Goal: Information Seeking & Learning: Learn about a topic

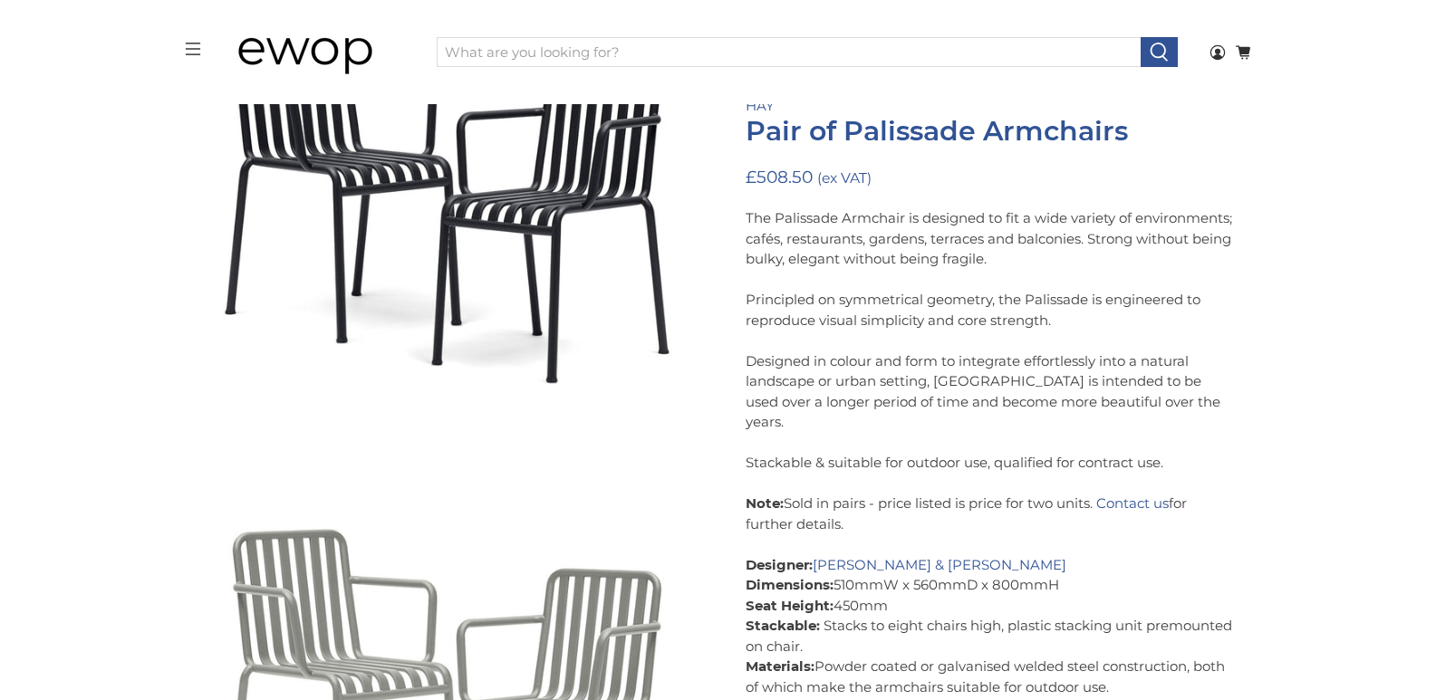
scroll to position [608, 0]
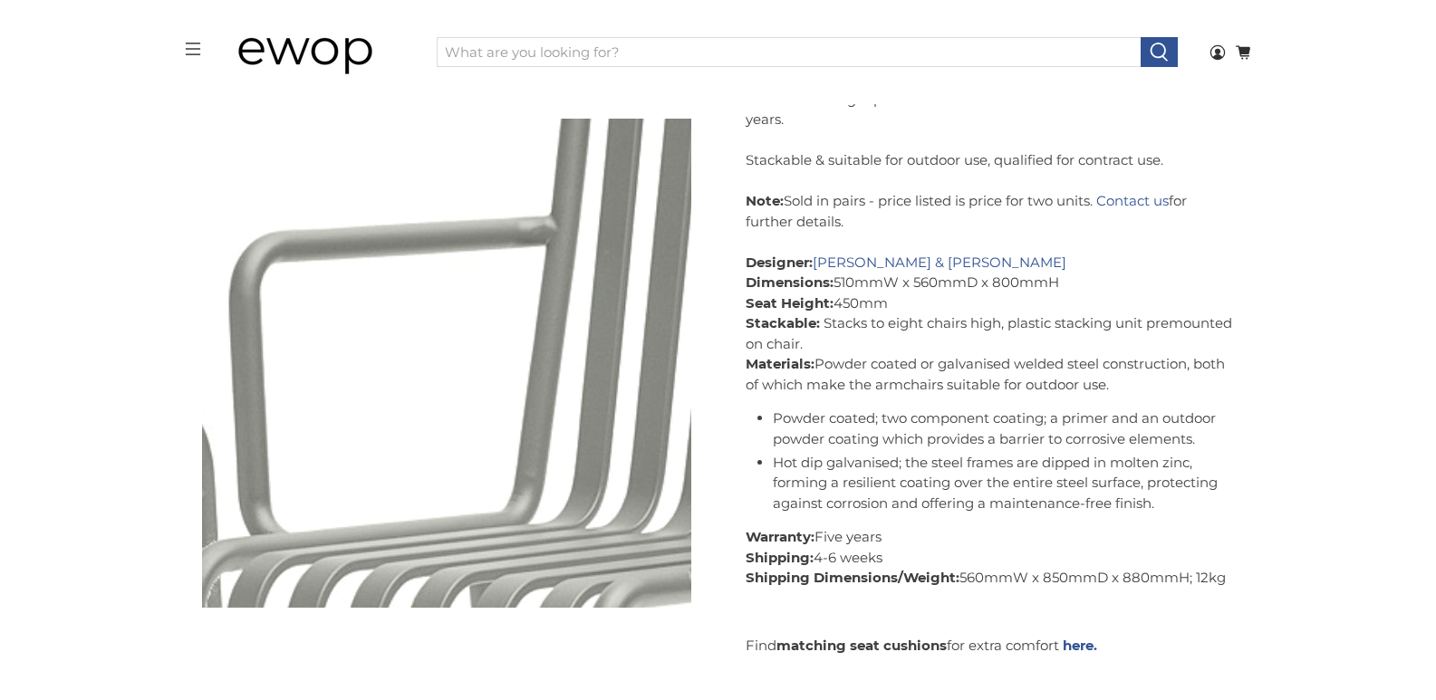
click at [540, 348] on img at bounding box center [193, 404] width 1812 height 1812
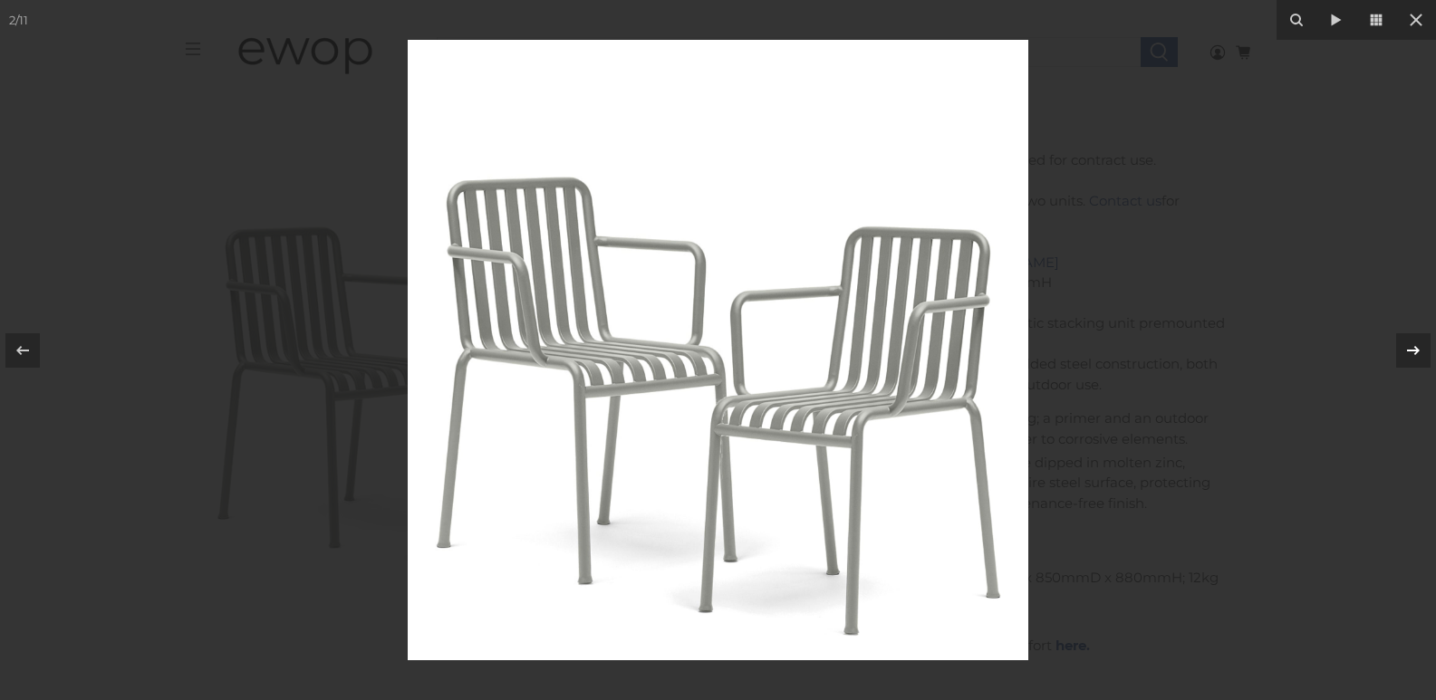
click at [1421, 358] on icon at bounding box center [1414, 351] width 22 height 22
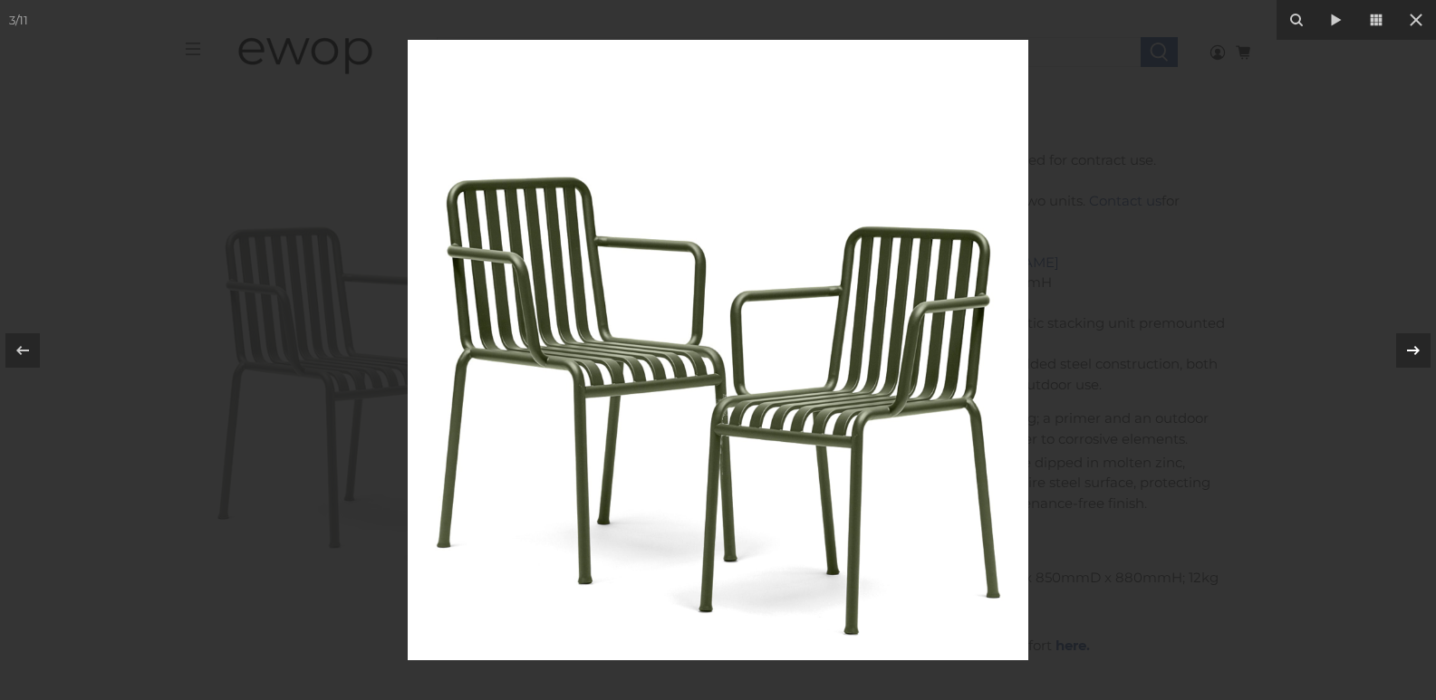
click at [1421, 358] on icon at bounding box center [1414, 351] width 22 height 22
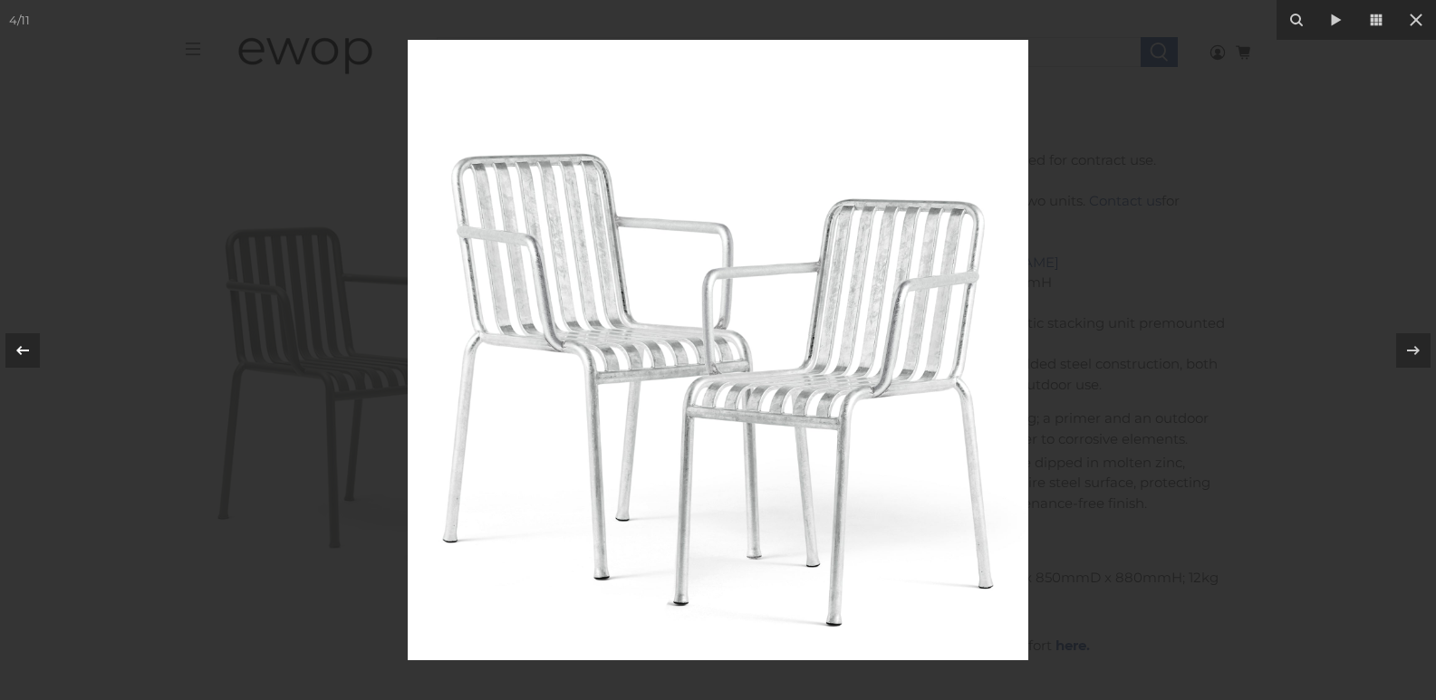
click at [35, 339] on div at bounding box center [22, 350] width 34 height 34
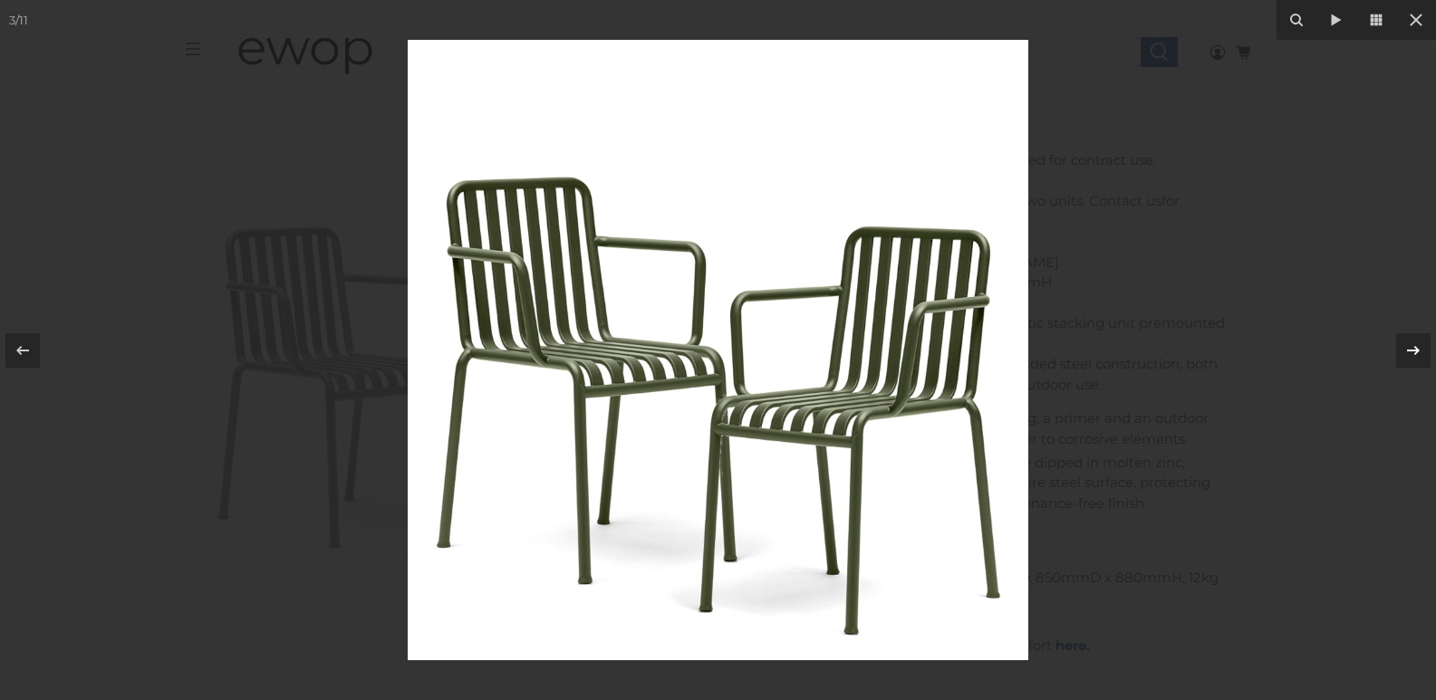
click at [1420, 351] on div "3 / 11" at bounding box center [718, 350] width 1436 height 700
click at [1420, 351] on icon at bounding box center [1414, 351] width 22 height 22
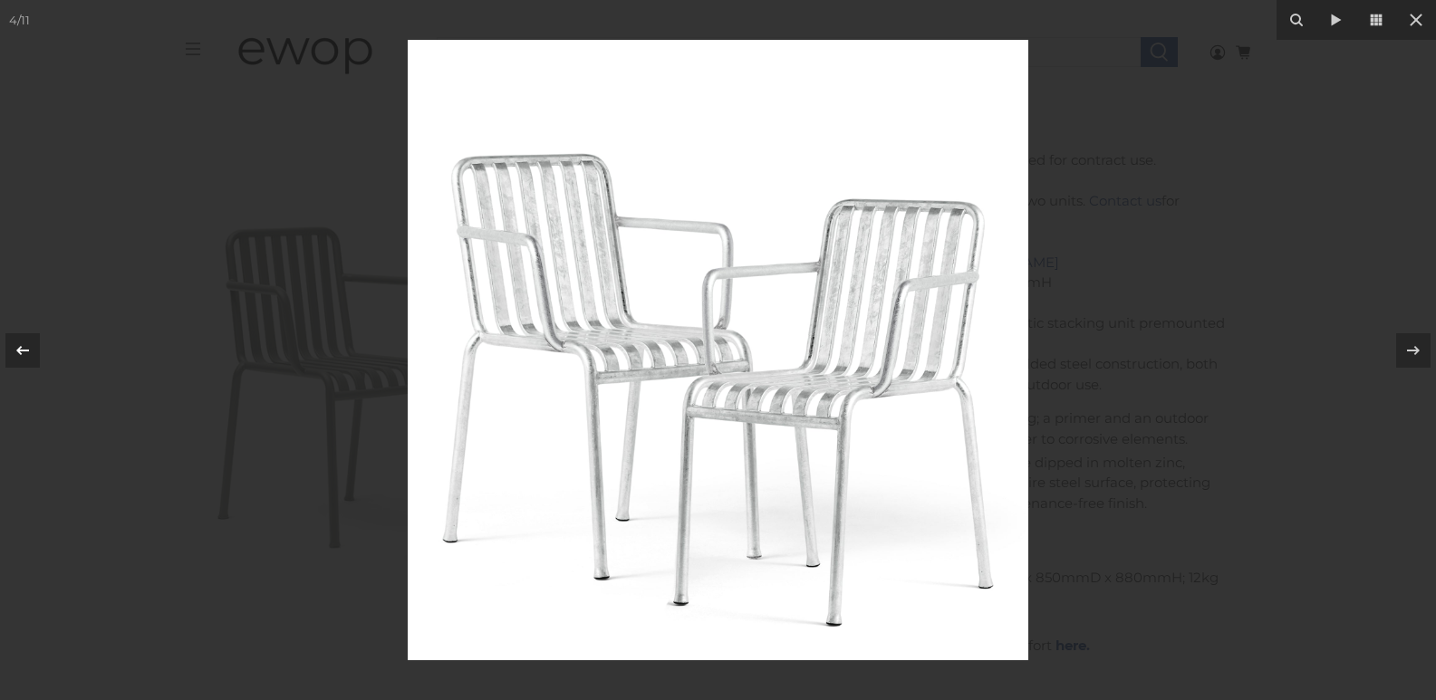
click at [20, 346] on icon at bounding box center [23, 351] width 22 height 22
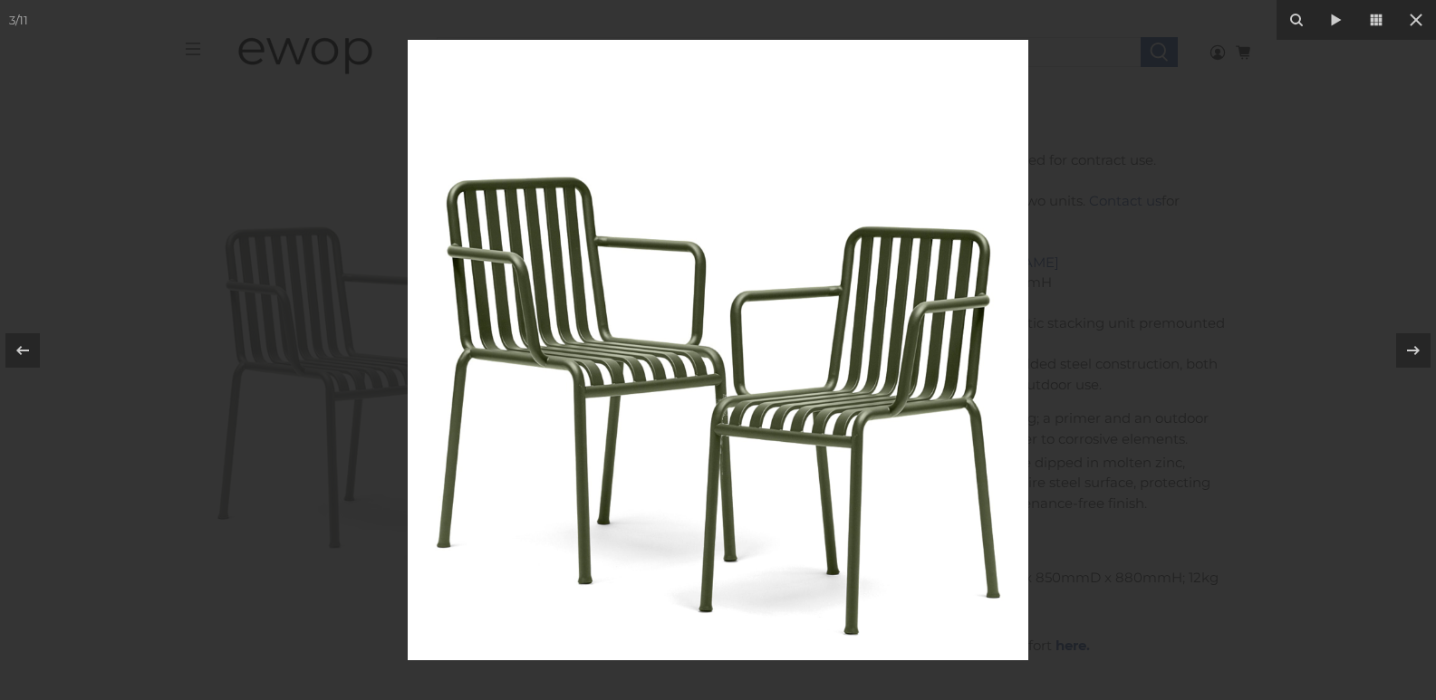
click at [486, 353] on img at bounding box center [718, 350] width 621 height 621
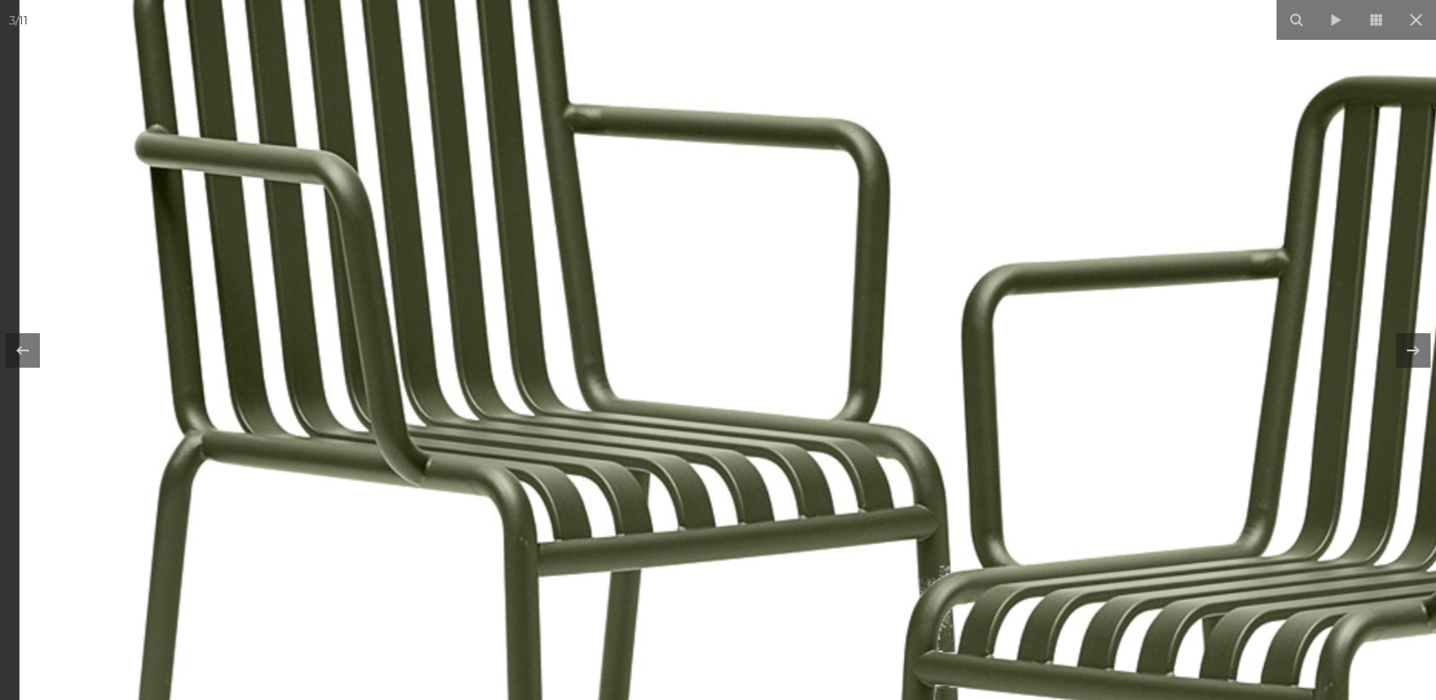
drag, startPoint x: 367, startPoint y: 180, endPoint x: 437, endPoint y: 333, distance: 168.3
click at [433, 334] on img at bounding box center [925, 437] width 1812 height 1812
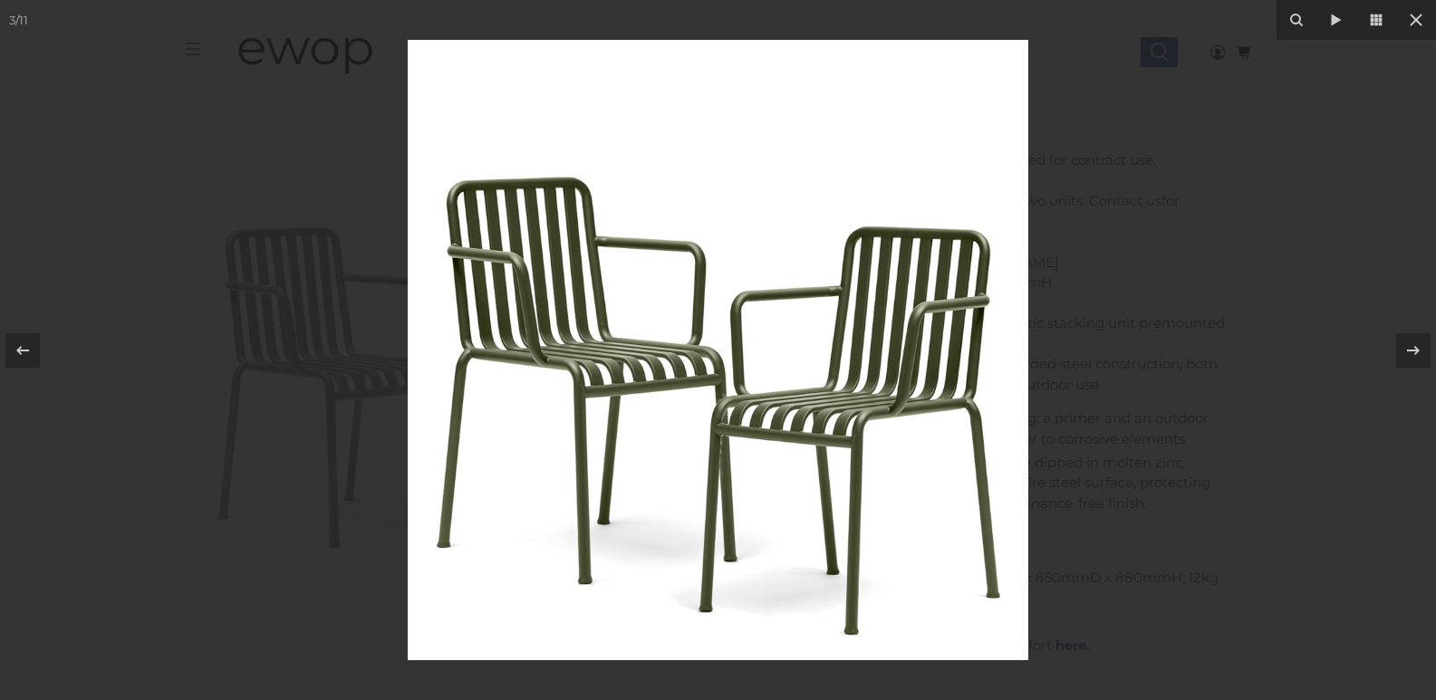
click at [557, 314] on img at bounding box center [718, 350] width 621 height 621
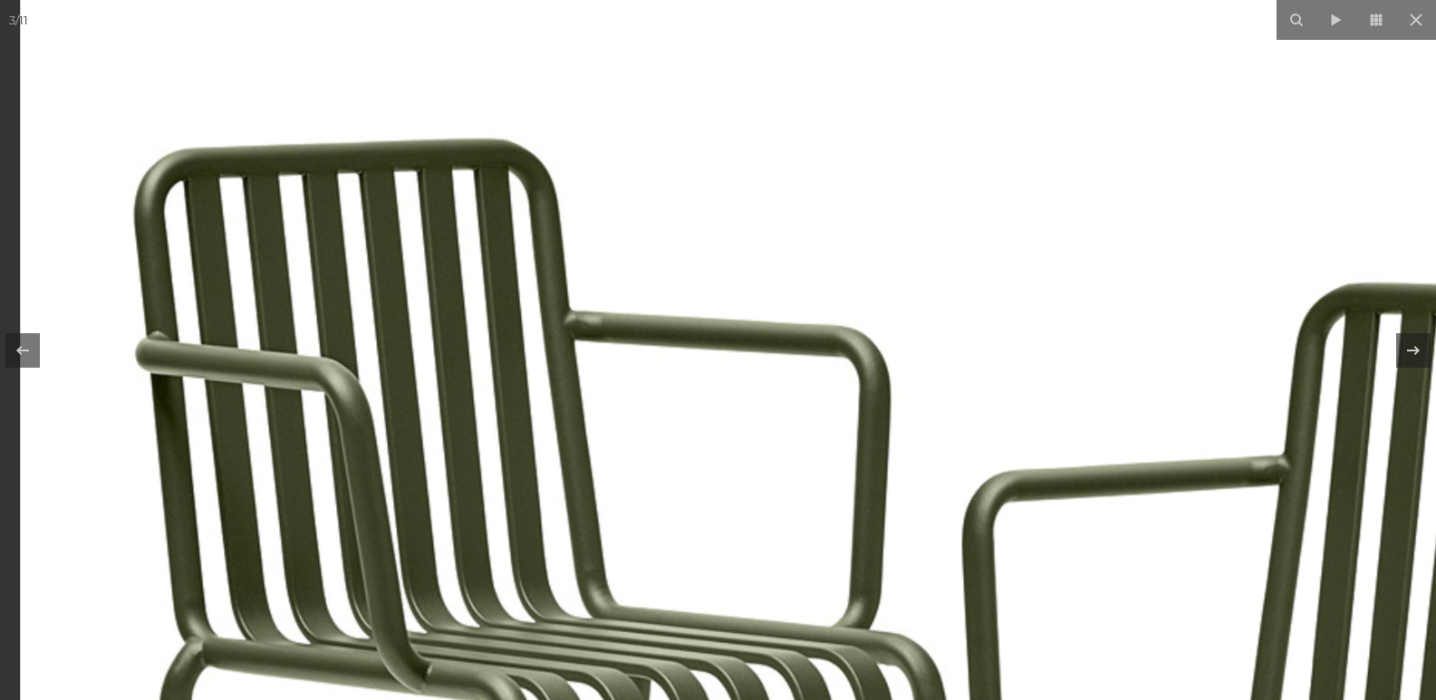
drag, startPoint x: 414, startPoint y: 177, endPoint x: 218, endPoint y: 259, distance: 212.4
click at [442, 382] on img at bounding box center [926, 643] width 1812 height 1812
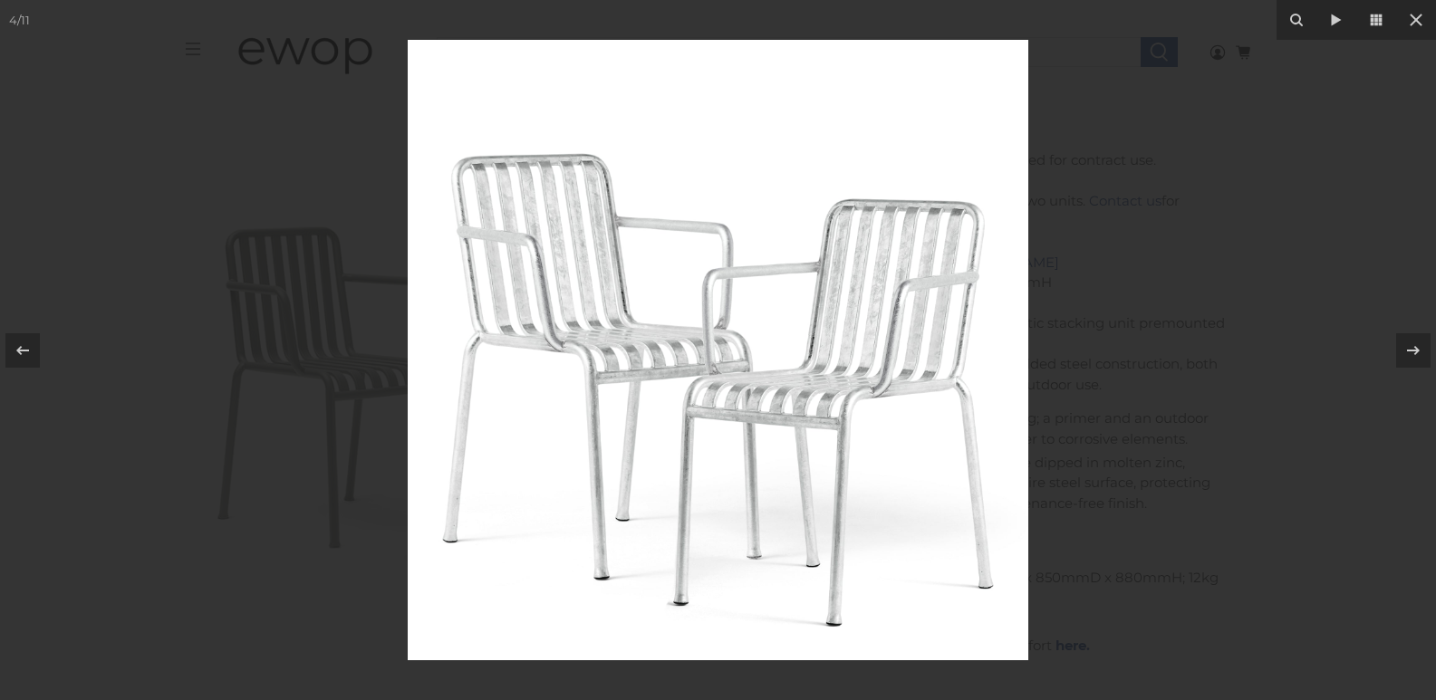
click at [545, 207] on img at bounding box center [718, 350] width 621 height 621
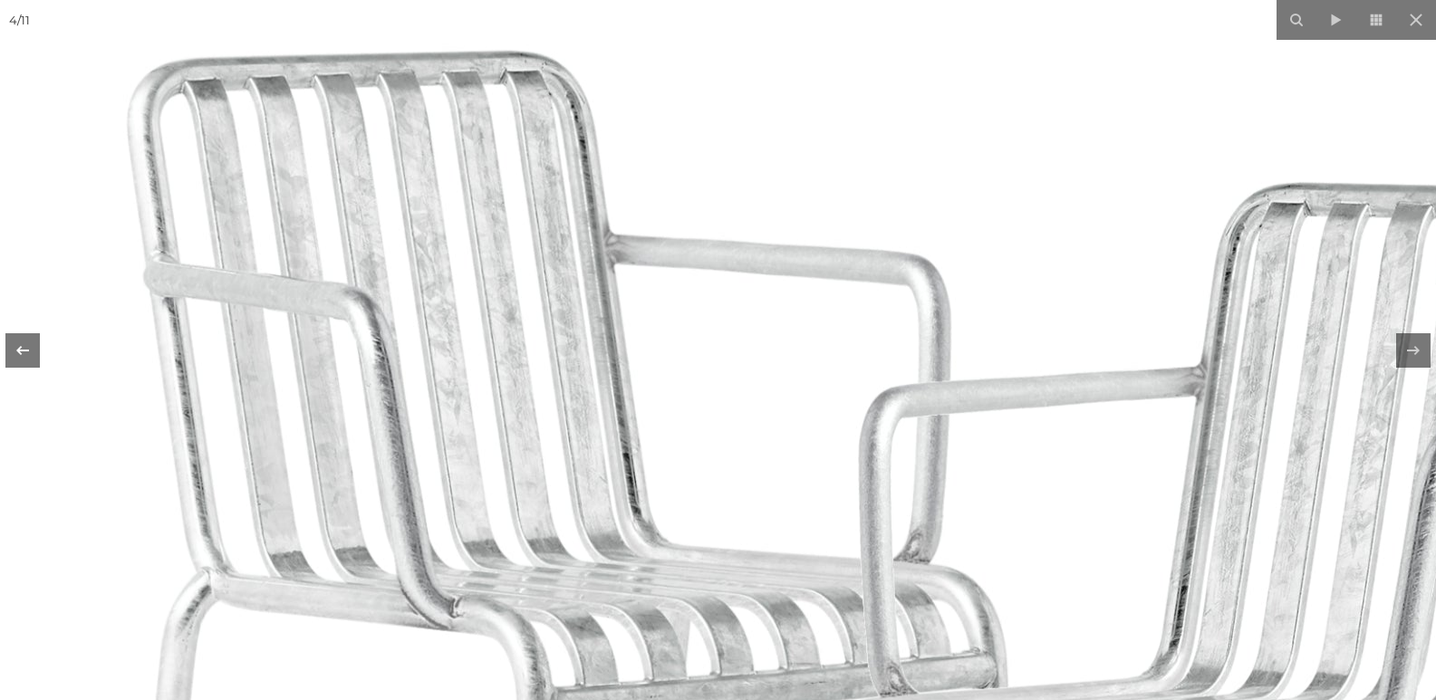
click at [16, 352] on icon at bounding box center [23, 351] width 22 height 22
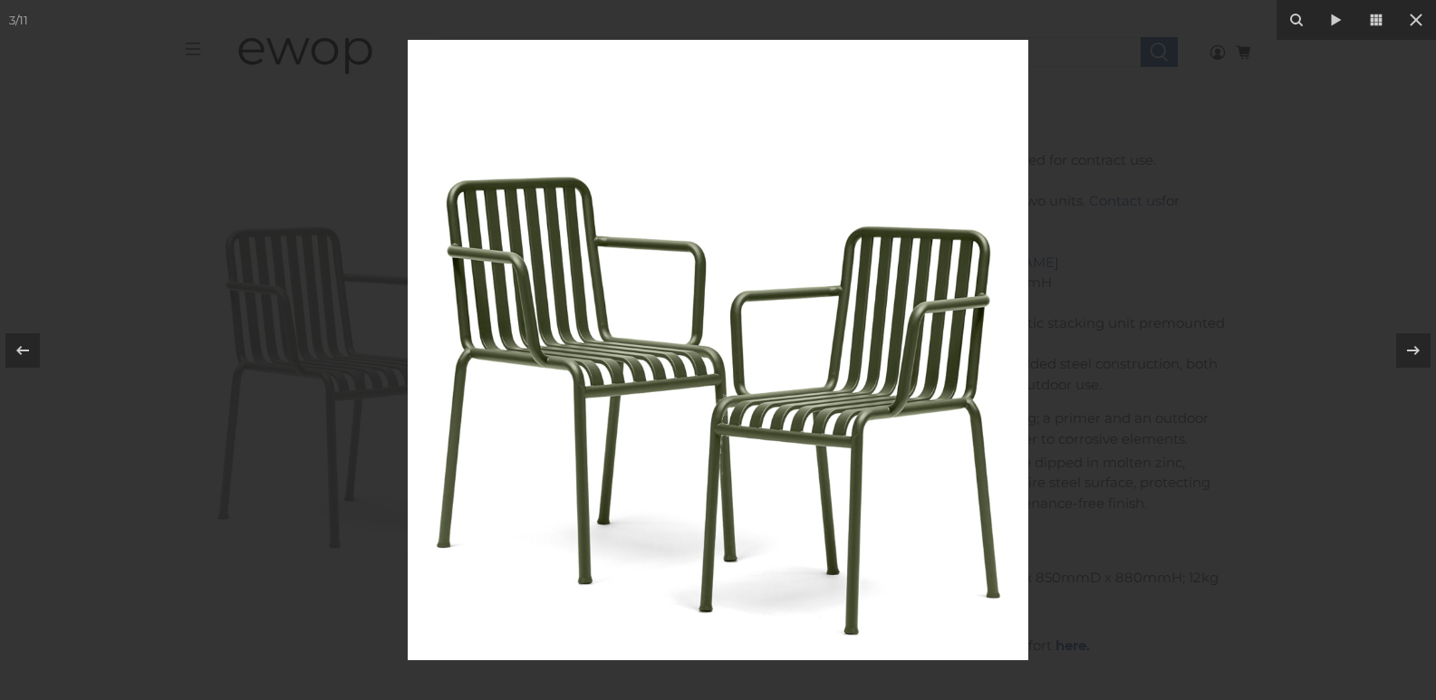
click at [570, 261] on img at bounding box center [718, 350] width 621 height 621
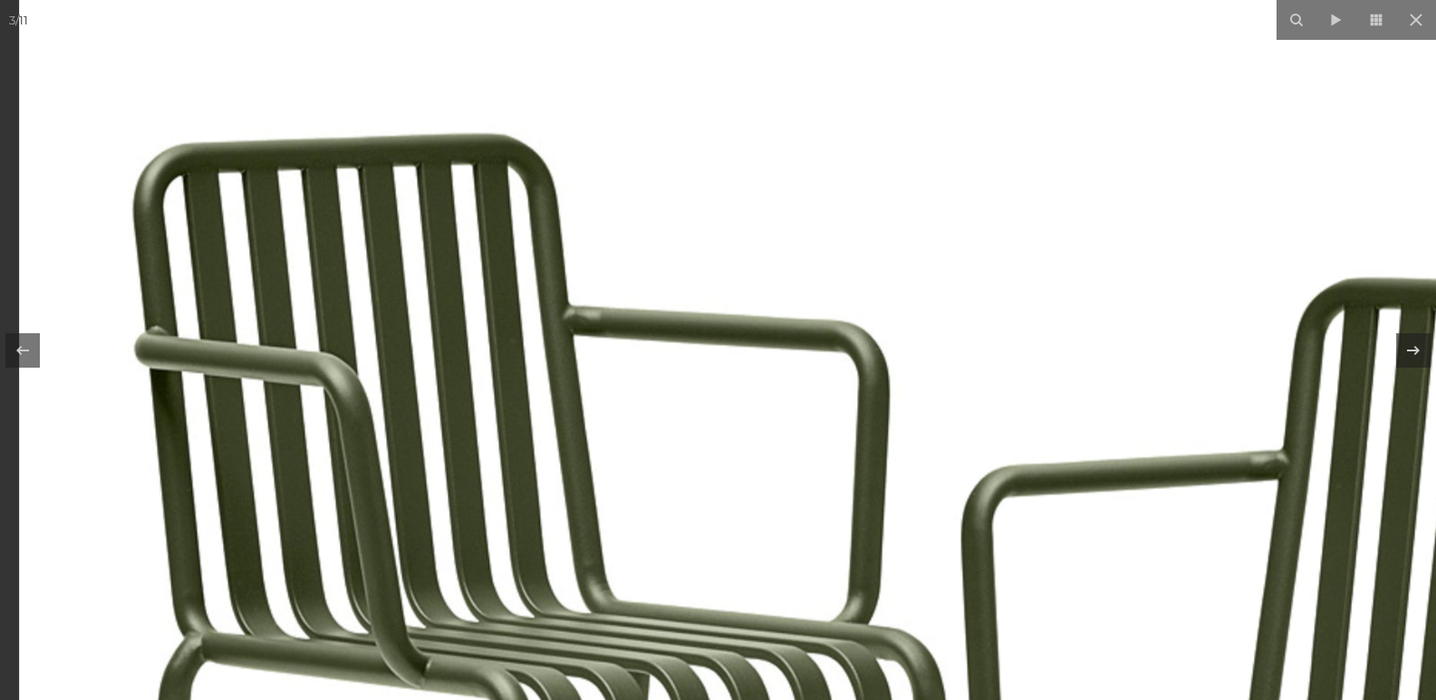
drag, startPoint x: 262, startPoint y: 112, endPoint x: 305, endPoint y: 229, distance: 124.7
click at [305, 229] on img at bounding box center [925, 639] width 1812 height 1812
